Goal: Transaction & Acquisition: Purchase product/service

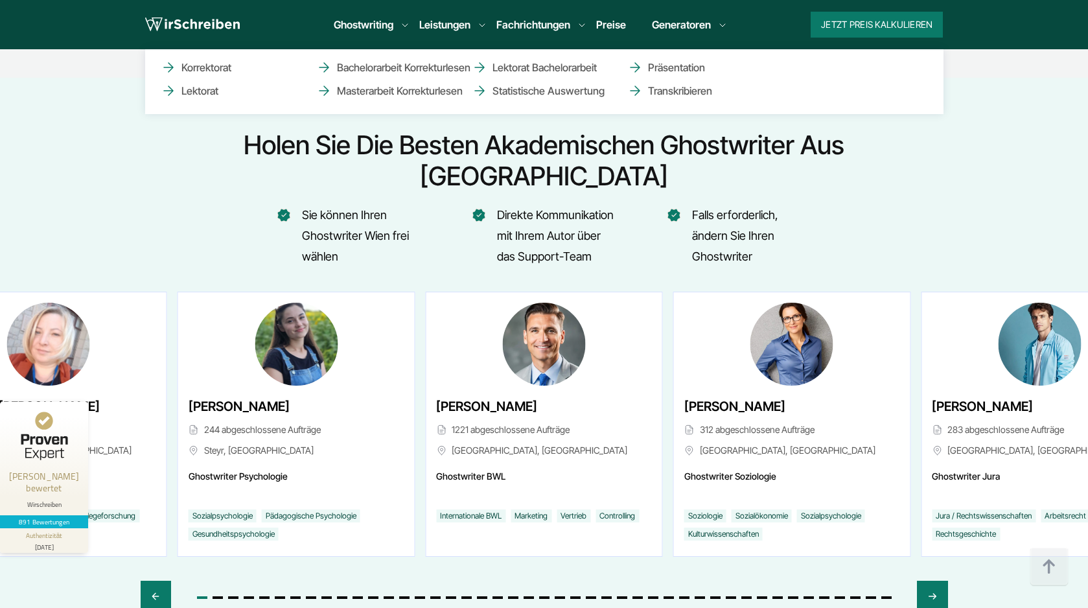
click at [441, 17] on link "Leistungen" at bounding box center [444, 25] width 51 height 16
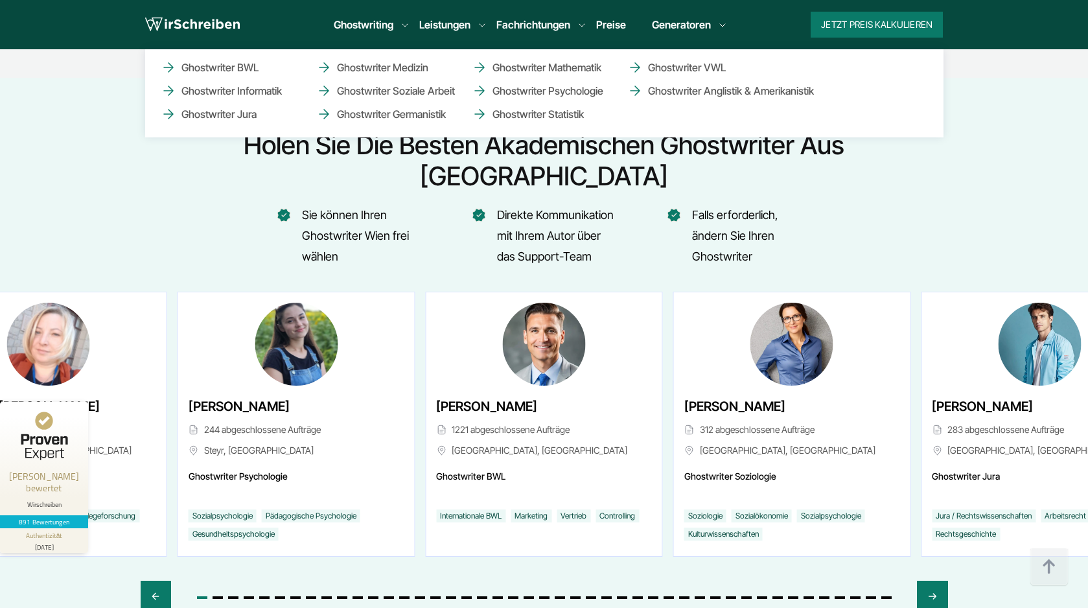
click at [522, 26] on li "Fachrichtungen Ghostwriter BWL Ghostwriter Informatik Ghostwriter Jura Ghostwri…" at bounding box center [533, 25] width 74 height 16
click at [522, 23] on li "Fachrichtungen Ghostwriter BWL Ghostwriter Informatik Ghostwriter Jura Ghostwri…" at bounding box center [533, 25] width 74 height 16
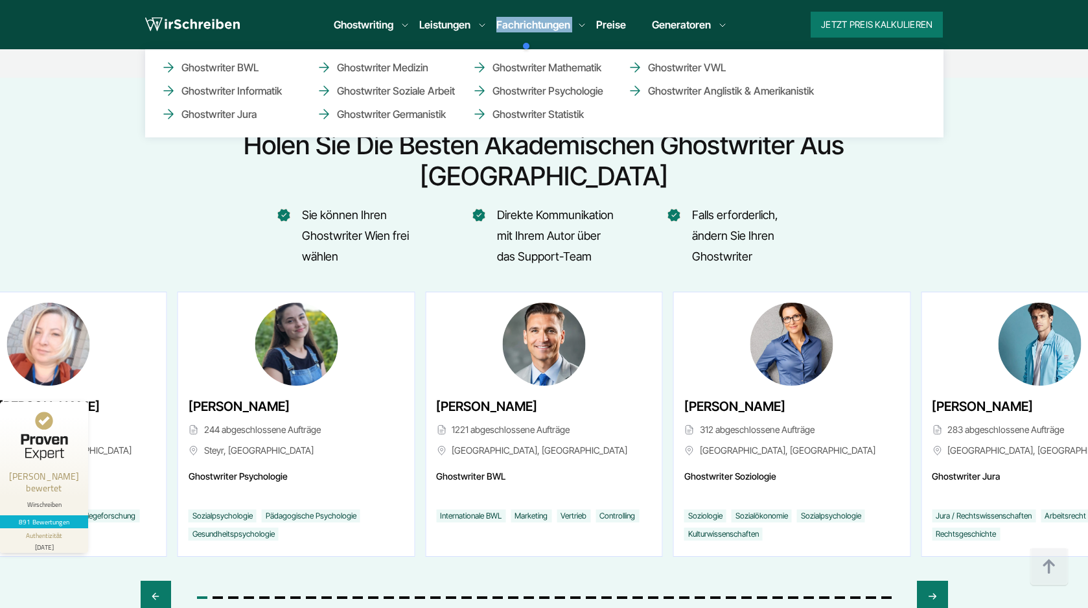
click at [522, 23] on li "Fachrichtungen Ghostwriter BWL Ghostwriter Informatik Ghostwriter Jura Ghostwri…" at bounding box center [533, 25] width 74 height 16
click at [526, 25] on li "Fachrichtungen Ghostwriter BWL Ghostwriter Informatik Ghostwriter Jura Ghostwri…" at bounding box center [533, 25] width 74 height 16
click at [557, 23] on li "Fachrichtungen Ghostwriter BWL Ghostwriter Informatik Ghostwriter Jura Ghostwri…" at bounding box center [533, 25] width 74 height 16
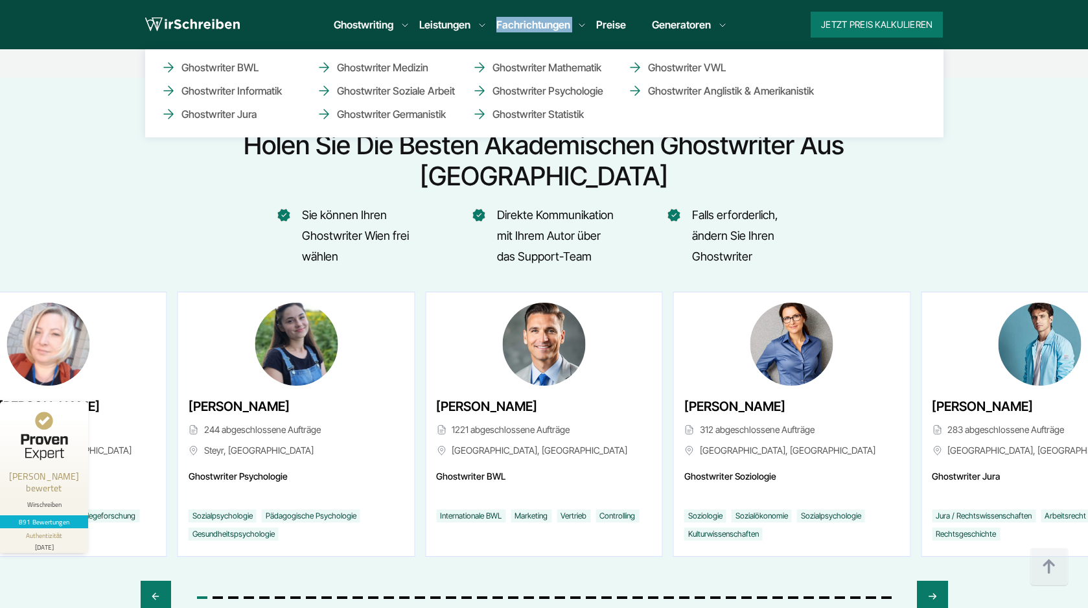
click at [557, 23] on li "Fachrichtungen Ghostwriter BWL Ghostwriter Informatik Ghostwriter Jura Ghostwri…" at bounding box center [533, 25] width 74 height 16
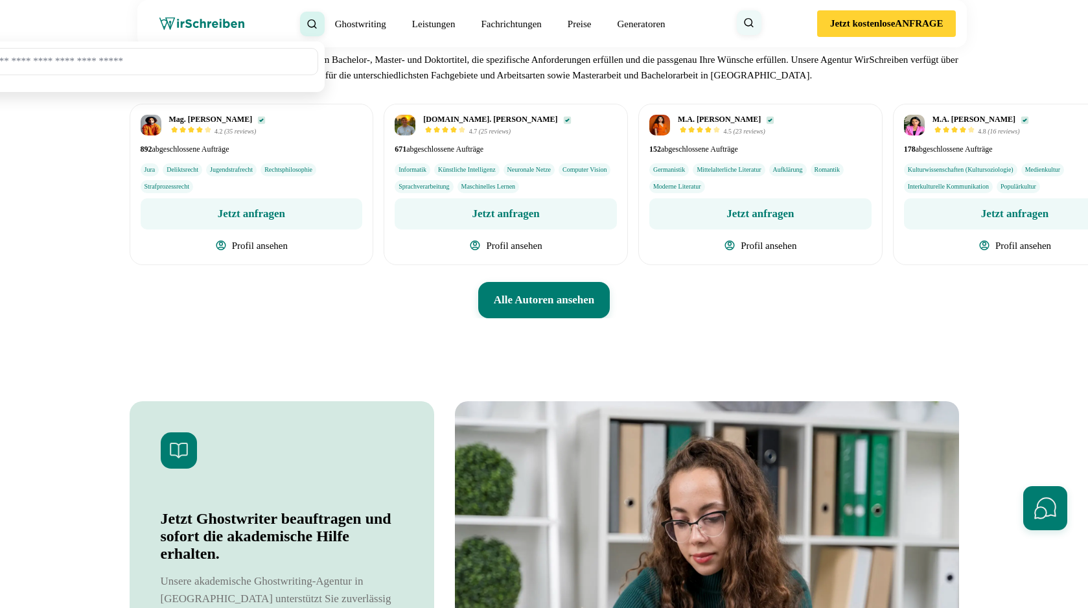
scroll to position [4869, 0]
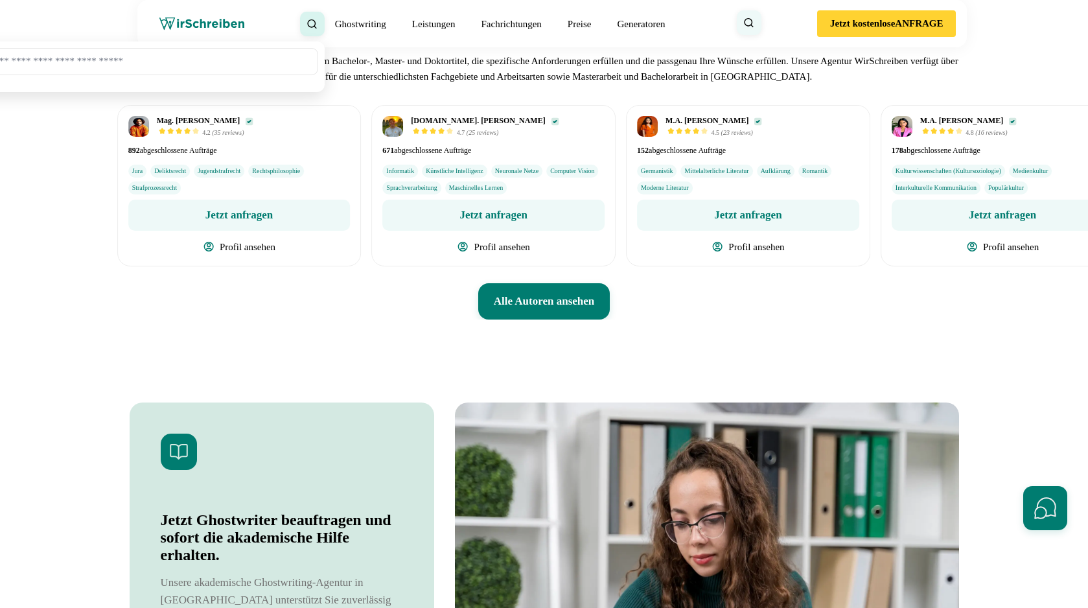
click at [503, 266] on div "Mag. Andreas Riedel 4.2 (35 reviews) 892 abgeschlossene Aufträge 4.7" at bounding box center [531, 185] width 829 height 161
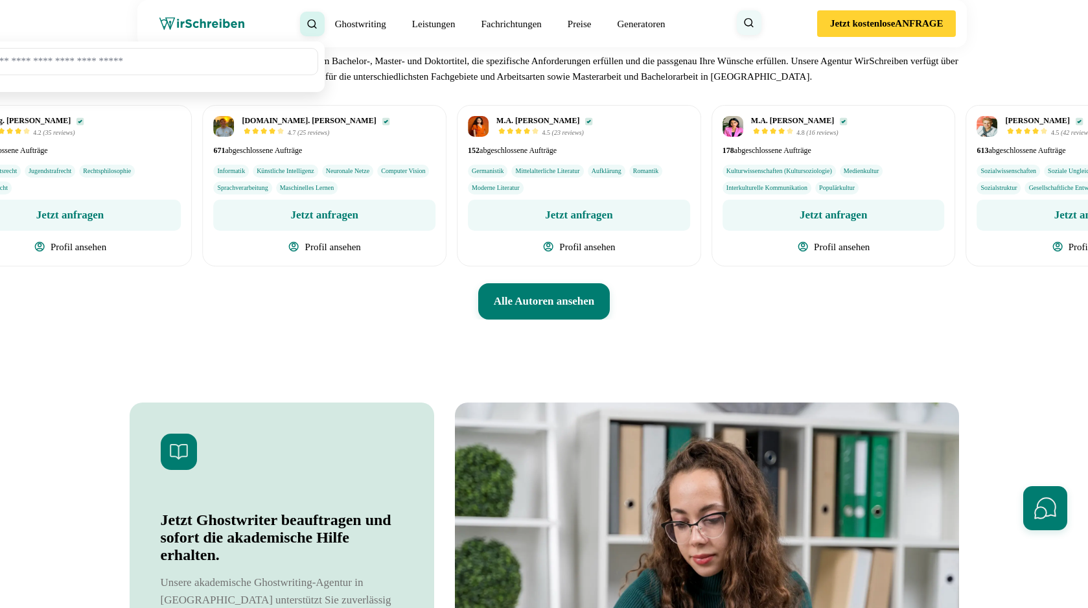
drag, startPoint x: 676, startPoint y: 392, endPoint x: 362, endPoint y: 393, distance: 314.9
click at [368, 266] on div "Mag. Andreas Riedel 4.2 (35 reviews) 892 abgeschlossene Aufträge 4.7" at bounding box center [362, 185] width 829 height 161
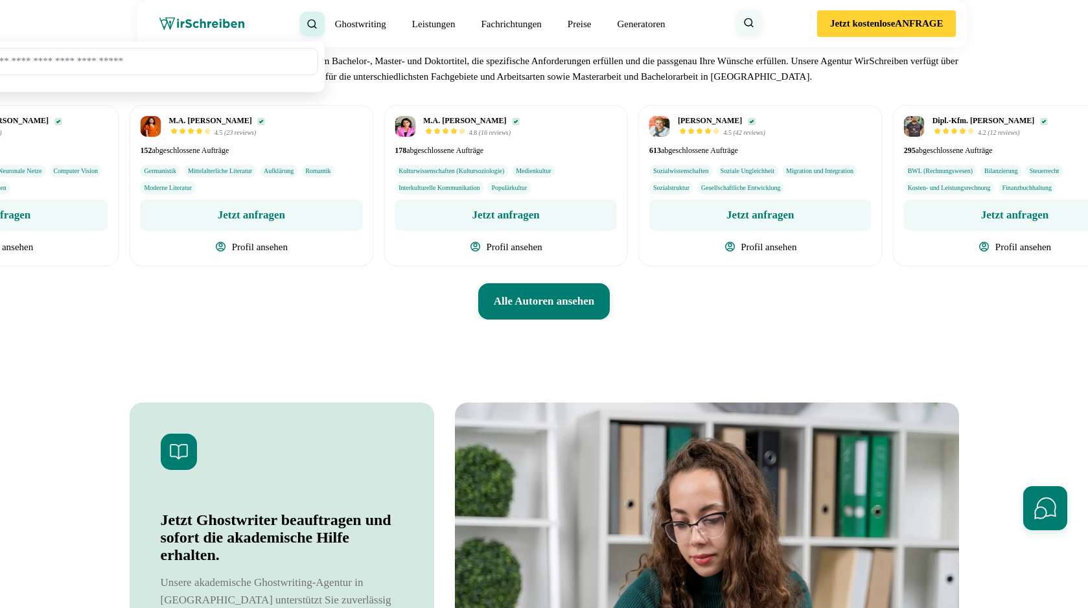
click at [649, 194] on ul "Sozialwissenschaften Soziale Ungleichheit Migration und Integration Sozialstruk…" at bounding box center [760, 180] width 222 height 30
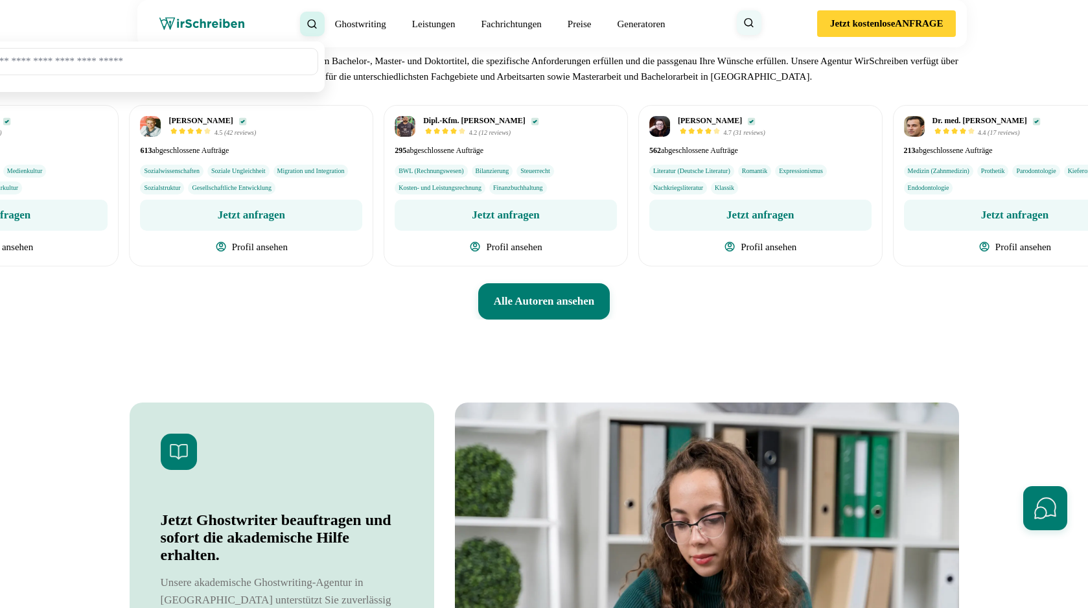
click at [649, 194] on ul "Literatur (Deutsche Literatur) Romantik Expressionismus Nachkriegsliteratur Kla…" at bounding box center [760, 180] width 222 height 30
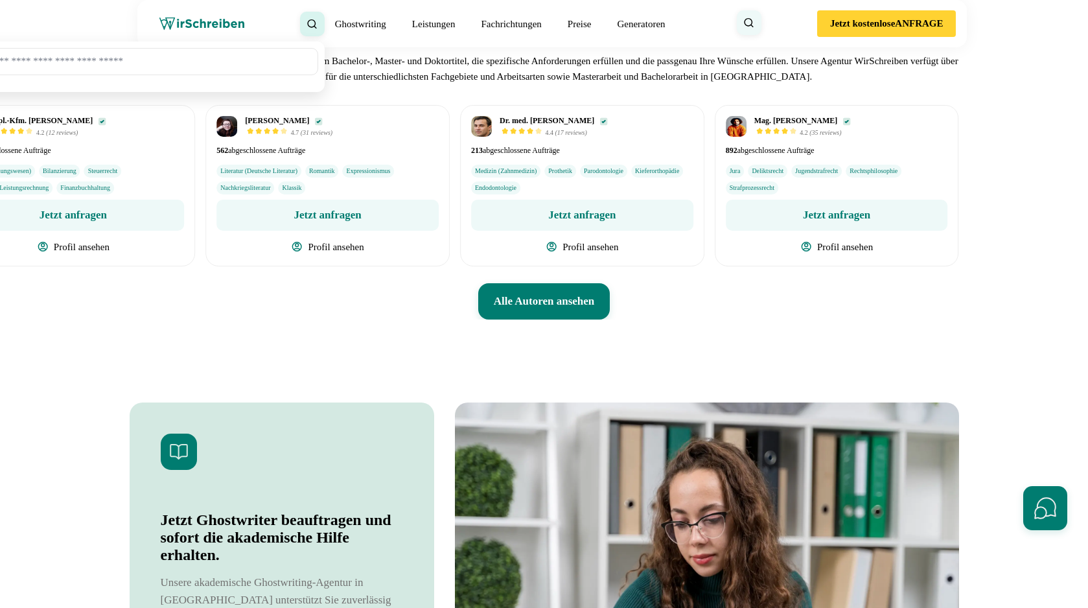
scroll to position [4867, 0]
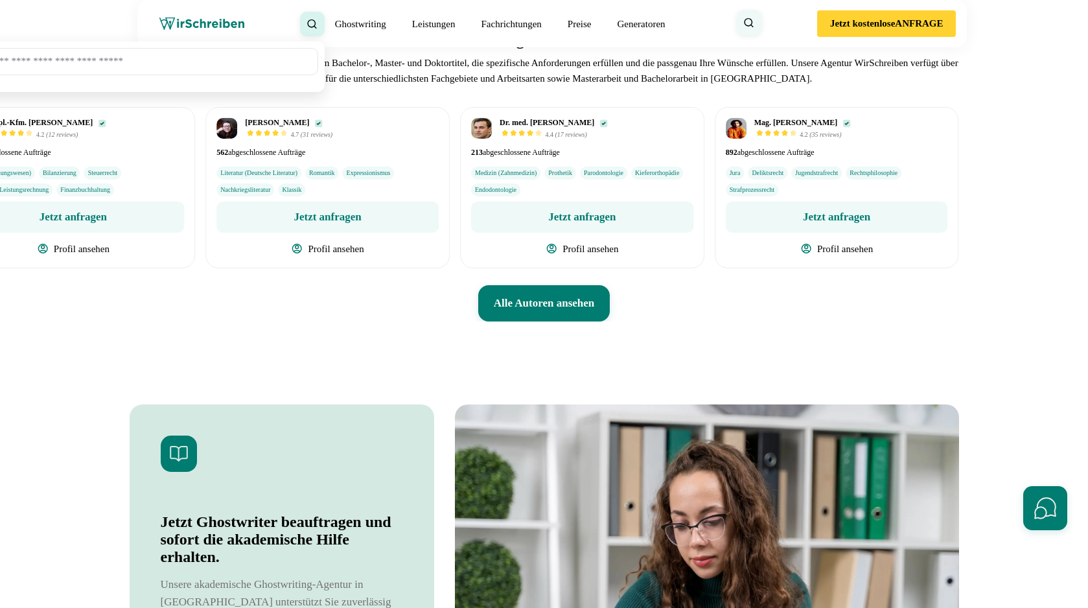
click at [460, 268] on div "Dr. med. Arthur Diaz 4.4 (17 reviews) 213 abgeschlossene Aufträge Medizin (Zahn…" at bounding box center [582, 187] width 244 height 161
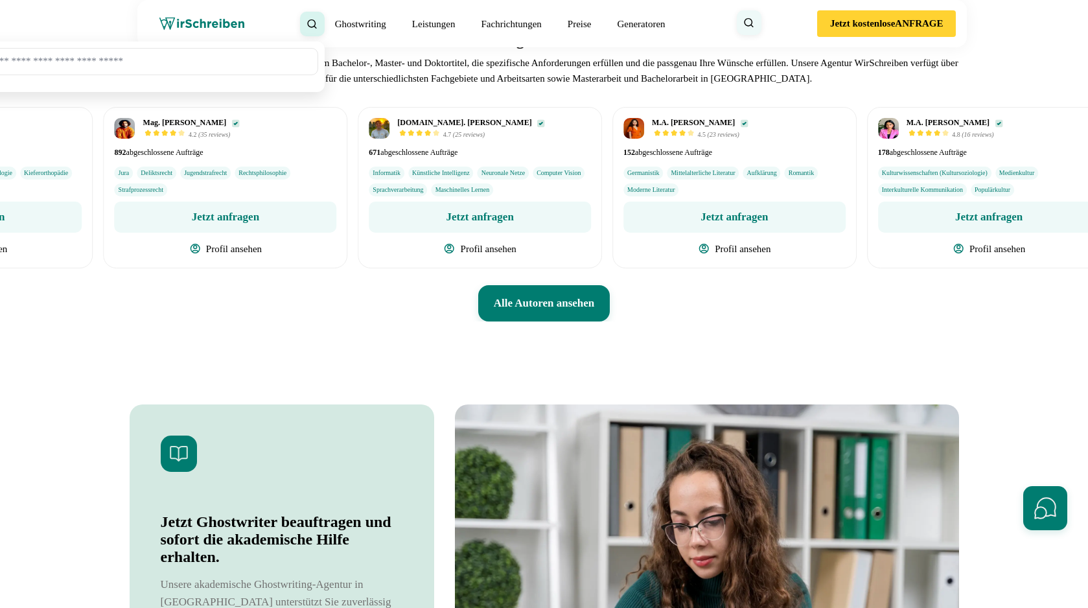
click at [369, 196] on ul "Informatik Künstliche Intelligenz Neuronale Netze Computer Vision Sprachverarbe…" at bounding box center [480, 182] width 222 height 30
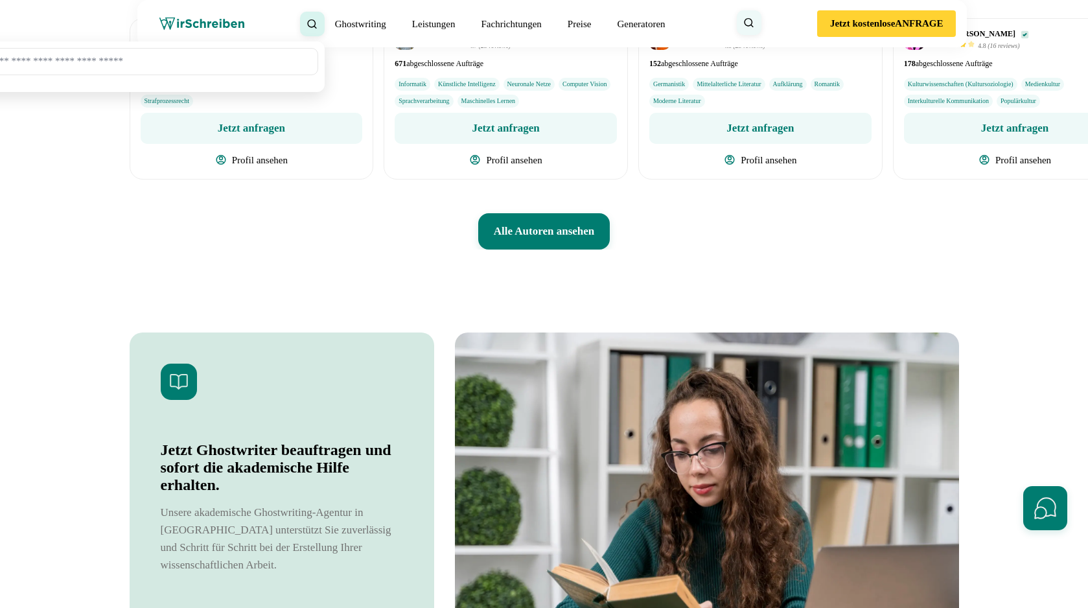
scroll to position [4942, 0]
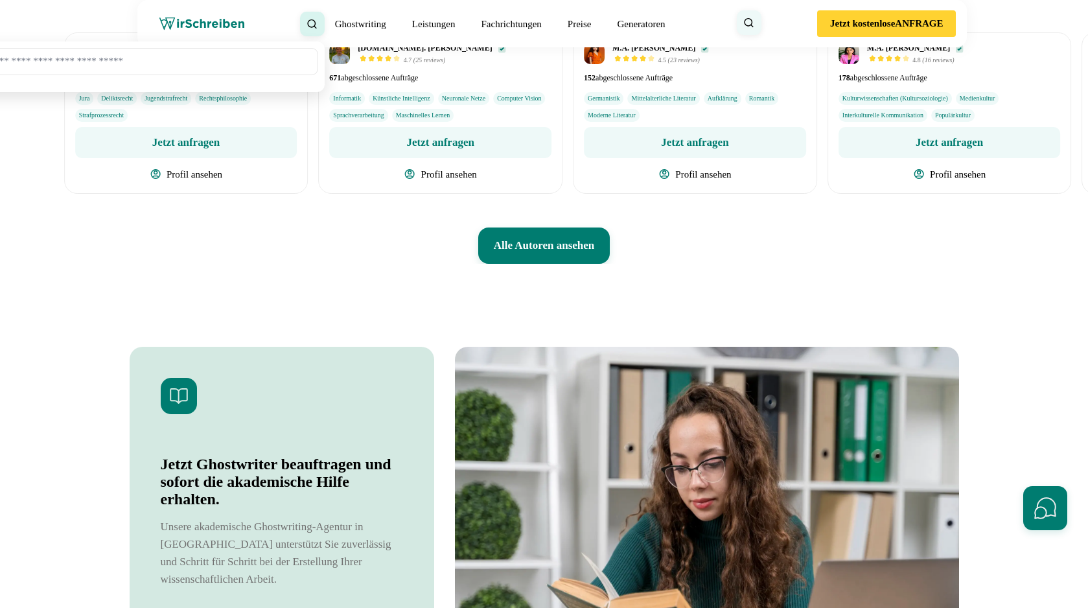
click at [573, 194] on div "M.A. [PERSON_NAME] 4.5 (23 reviews)" at bounding box center [695, 112] width 244 height 161
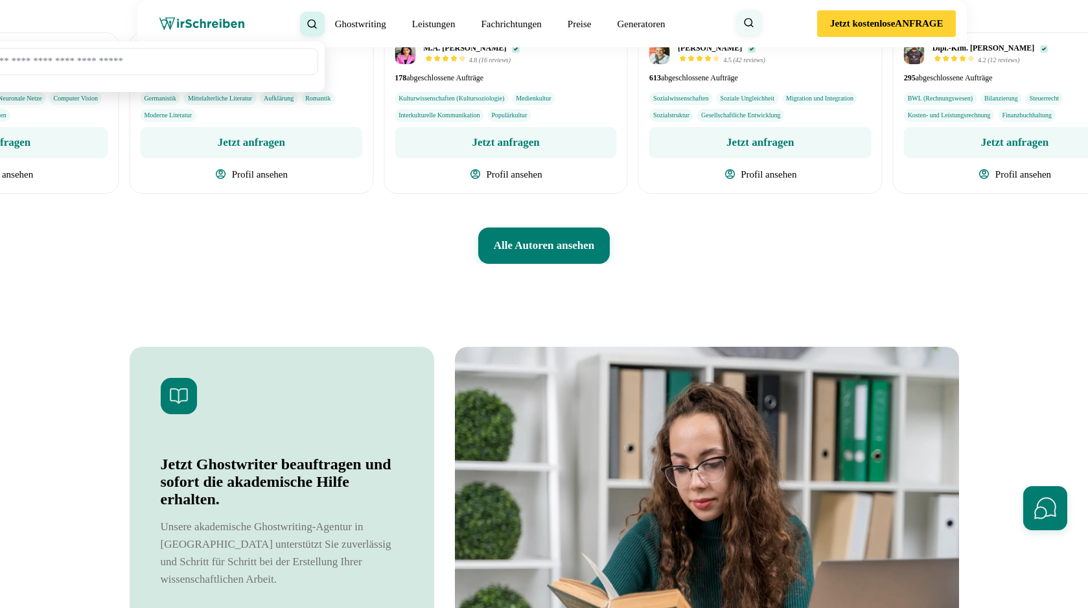
click at [395, 105] on li "Kulturwissenschaften (Kultursoziologie)" at bounding box center [451, 98] width 113 height 13
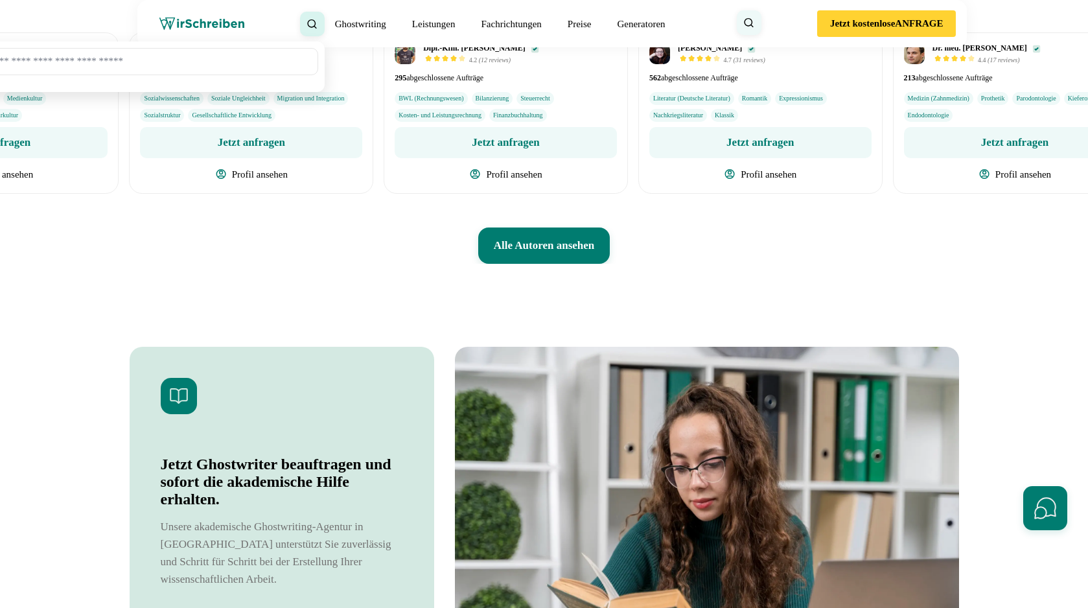
drag, startPoint x: 423, startPoint y: 312, endPoint x: 146, endPoint y: 312, distance: 277.3
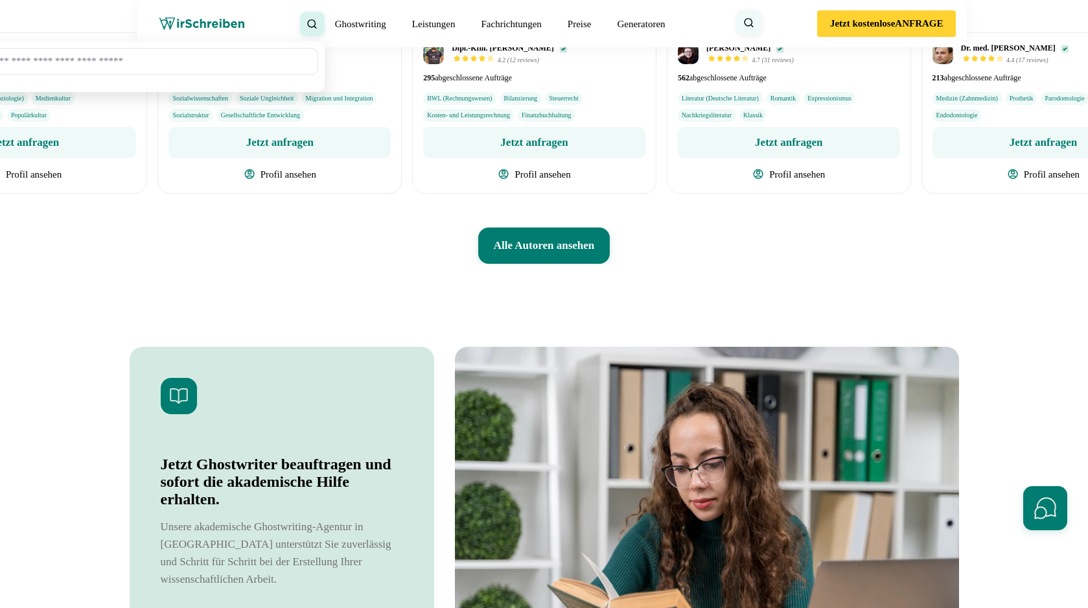
click at [251, 122] on ul "Sozialwissenschaften Soziale Ungleichheit Migration und Integration Sozialstruk…" at bounding box center [279, 107] width 222 height 30
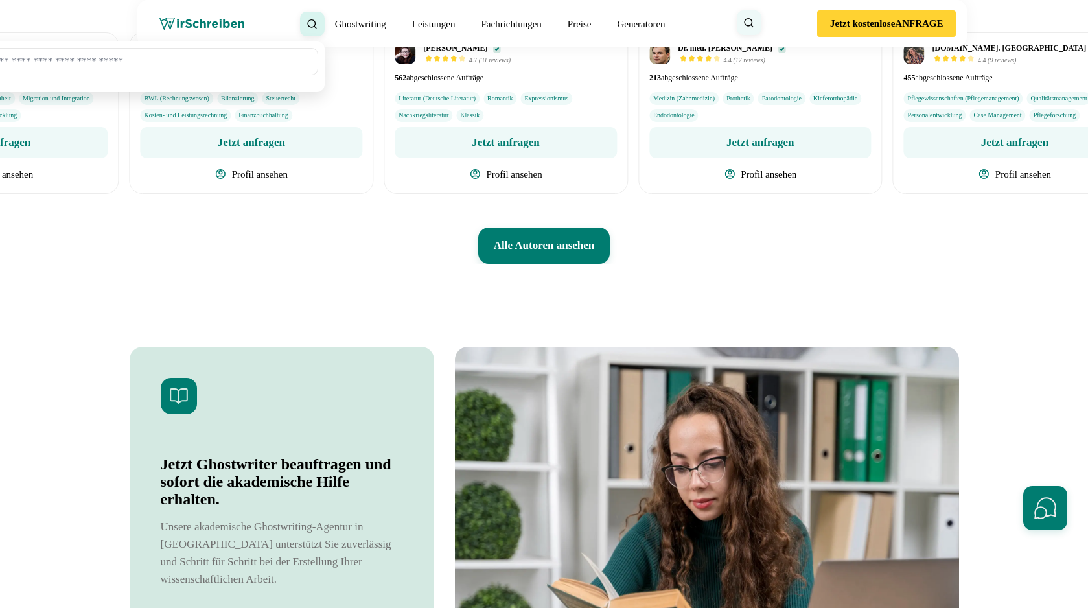
click at [656, 64] on img "8 / 39" at bounding box center [659, 53] width 21 height 21
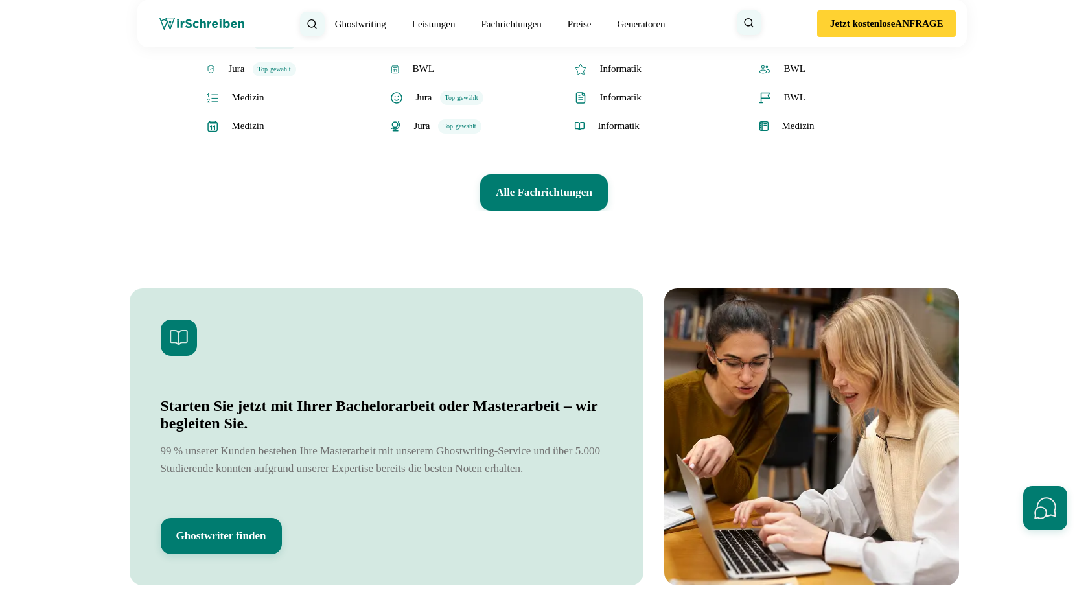
scroll to position [2953, 0]
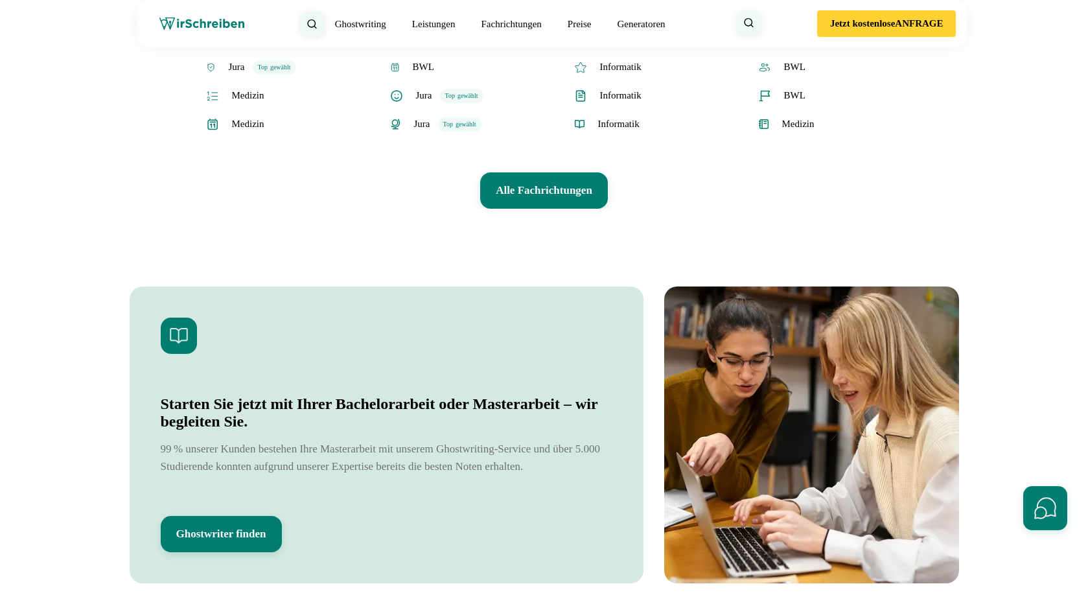
click at [538, 209] on button "Alle Fachrichtungen" at bounding box center [544, 190] width 128 height 36
click at [0, 0] on icon at bounding box center [0, 0] width 0 height 0
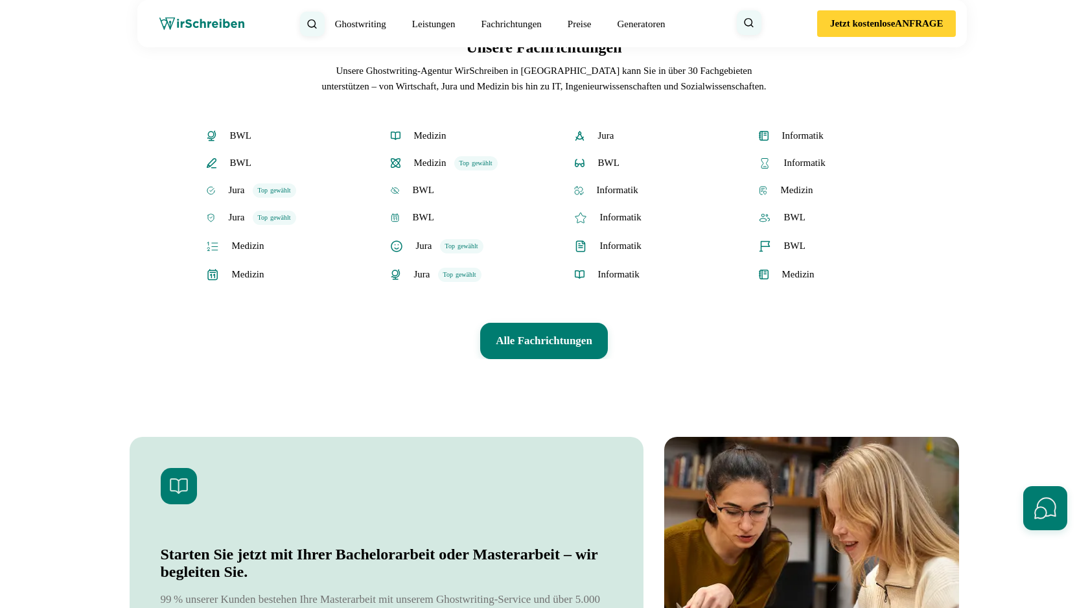
scroll to position [2739, 0]
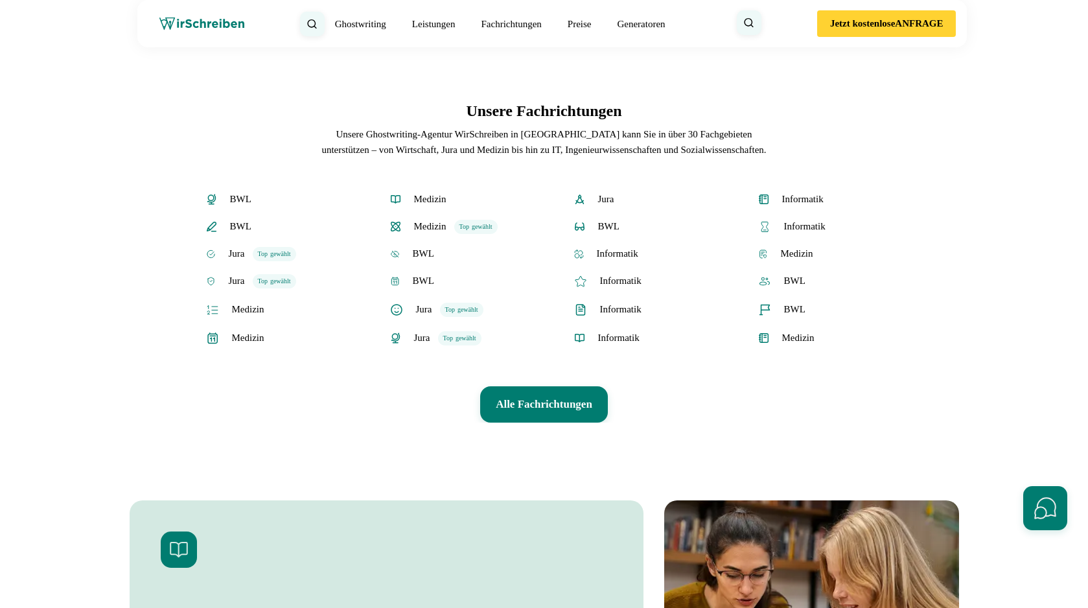
click at [578, 23] on button "Alle Leistungen entdecken" at bounding box center [545, 4] width 156 height 36
click at [0, 0] on icon at bounding box center [0, 0] width 0 height 0
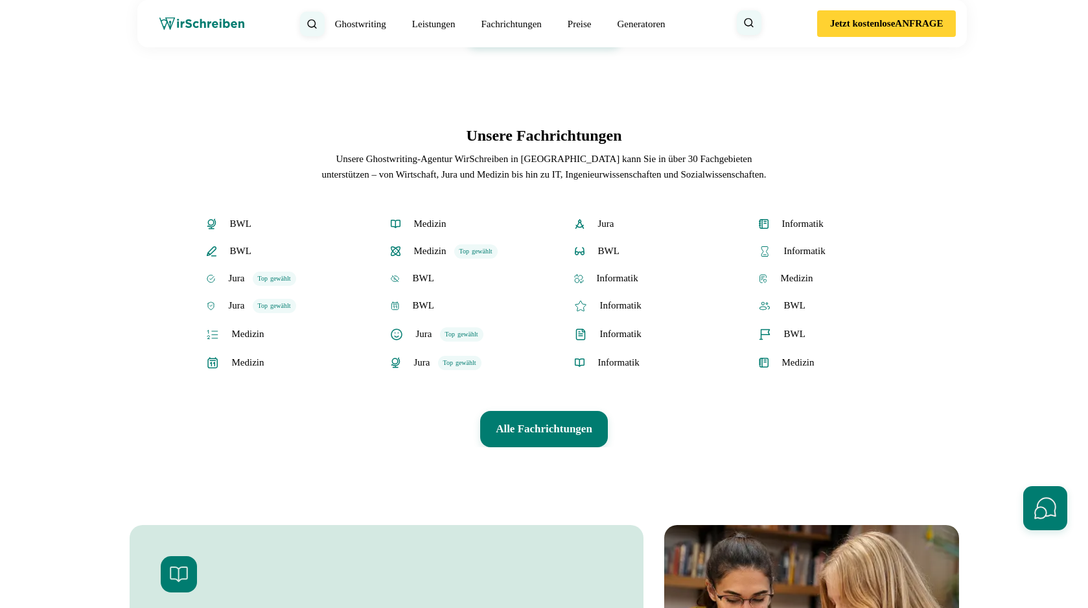
scroll to position [2716, 0]
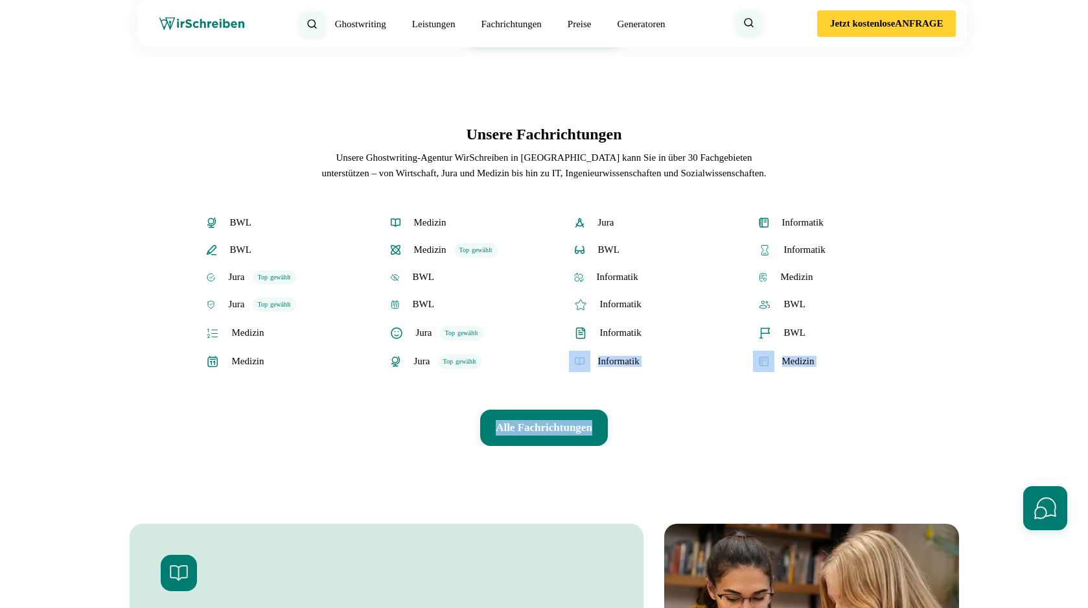
drag, startPoint x: 432, startPoint y: 572, endPoint x: 612, endPoint y: 564, distance: 179.6
click at [612, 445] on div "Unsere Fachrichtungen Unsere Ghostwriting-Agentur WirSchreiben in [GEOGRAPHIC_D…" at bounding box center [544, 284] width 850 height 321
drag, startPoint x: 443, startPoint y: 571, endPoint x: 581, endPoint y: 565, distance: 138.8
click at [582, 445] on div "Unsere Fachrichtungen Unsere Ghostwriting-Agentur WirSchreiben in [GEOGRAPHIC_D…" at bounding box center [544, 284] width 850 height 321
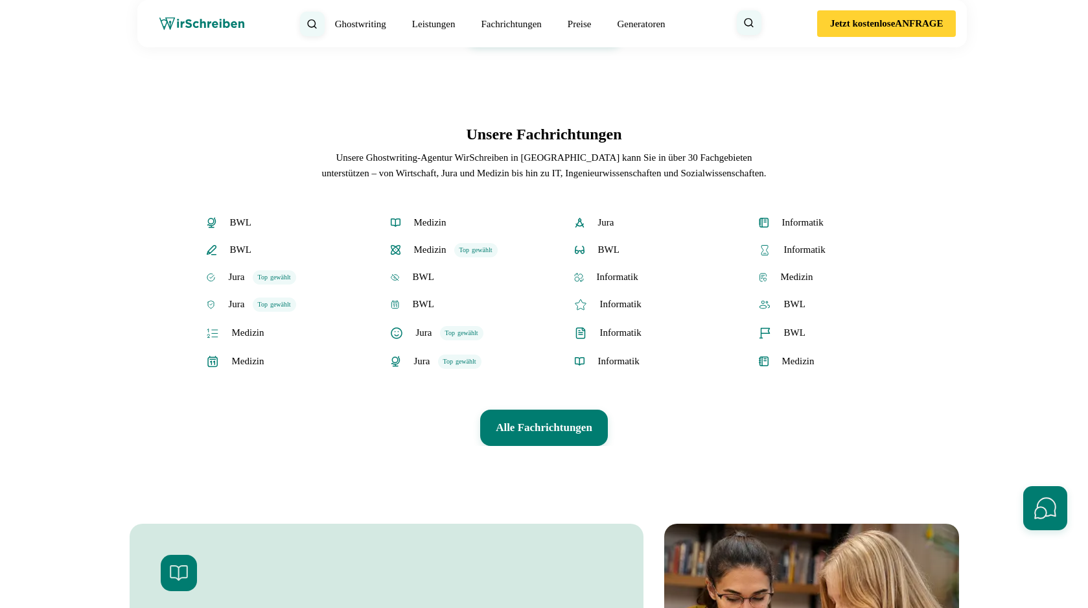
click at [663, 445] on div "Unsere Fachrichtungen Unsere Ghostwriting-Agentur WirSchreiben in [GEOGRAPHIC_D…" at bounding box center [544, 284] width 850 height 321
drag, startPoint x: 652, startPoint y: 568, endPoint x: 605, endPoint y: 567, distance: 48.0
click at [605, 445] on div "Unsere Fachrichtungen Unsere Ghostwriting-Agentur WirSchreiben in [GEOGRAPHIC_D…" at bounding box center [544, 284] width 850 height 321
copy div "Medizin Alle Fachrichtungen"
